Goal: Learn about a topic: Learn about a topic

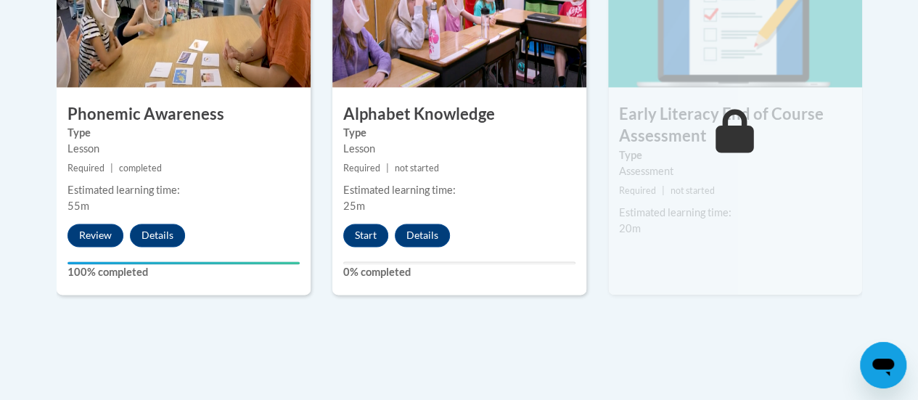
scroll to position [945, 0]
